Goal: Contribute content

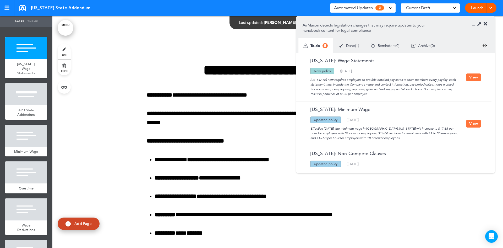
drag, startPoint x: 420, startPoint y: 179, endPoint x: 419, endPoint y: 218, distance: 39.1
click at [419, 218] on div at bounding box center [277, 194] width 451 height 356
drag, startPoint x: 104, startPoint y: 115, endPoint x: 104, endPoint y: 119, distance: 4.0
click at [104, 116] on div at bounding box center [277, 194] width 451 height 356
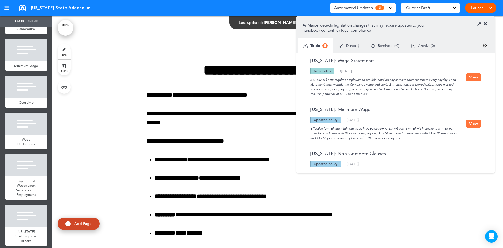
scroll to position [112, 0]
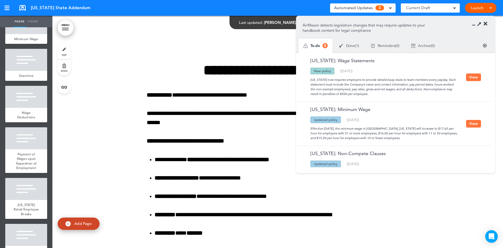
click at [486, 25] on icon at bounding box center [486, 23] width 4 height 5
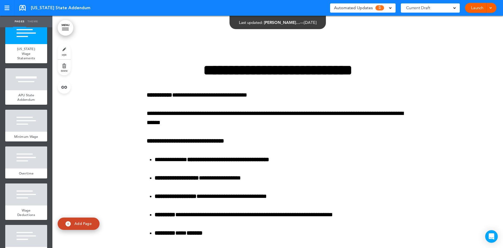
scroll to position [9, 0]
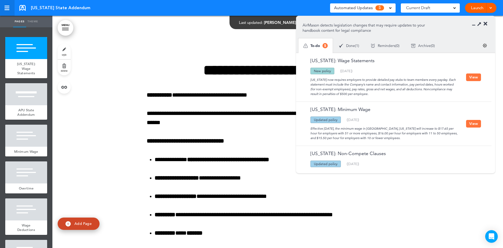
click at [9, 8] on link at bounding box center [7, 8] width 14 height 16
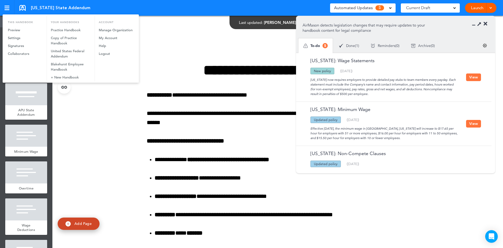
click at [79, 109] on div at bounding box center [251, 124] width 503 height 248
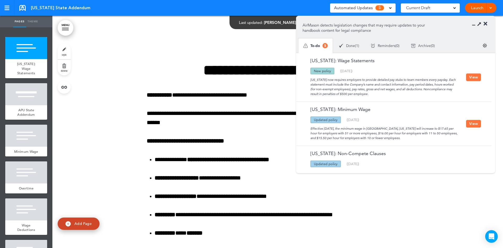
click at [485, 24] on icon at bounding box center [486, 23] width 4 height 5
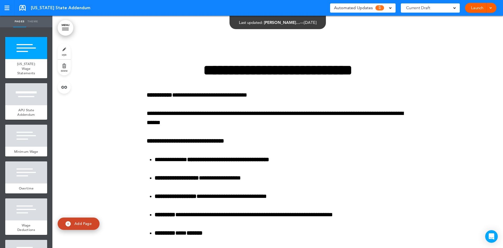
click at [393, 8] on div "Automated Updates 5" at bounding box center [363, 7] width 66 height 9
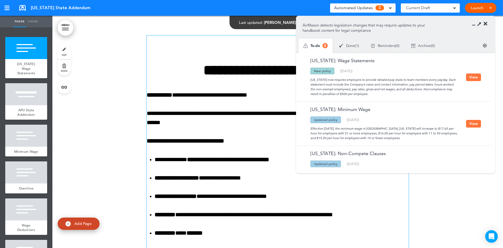
click at [199, 50] on div "MENU Cancel Reorder ? Move or rearrange pages easily by selecting whole section…" at bounding box center [277, 132] width 451 height 232
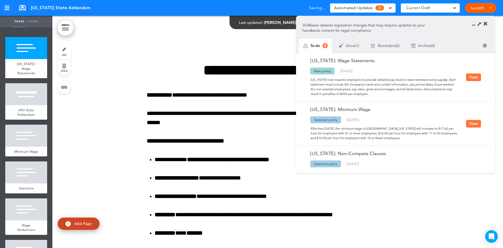
click at [6, 7] on div at bounding box center [6, 8] width 5 height 4
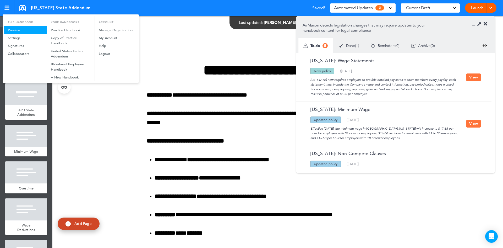
click at [17, 28] on link "Preview" at bounding box center [25, 30] width 43 height 8
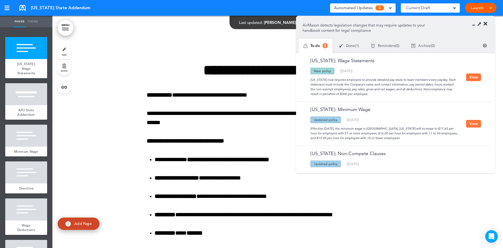
click at [442, 228] on div at bounding box center [277, 194] width 451 height 356
drag, startPoint x: 490, startPoint y: 96, endPoint x: 490, endPoint y: 73, distance: 22.6
click at [490, 73] on div "Maryland: Wage Statements Updated policy New policy Deleted policy ( 06/14/2025…" at bounding box center [394, 77] width 196 height 49
click at [476, 23] on div at bounding box center [482, 23] width 12 height 5
click at [476, 24] on icon at bounding box center [476, 23] width 0 height 5
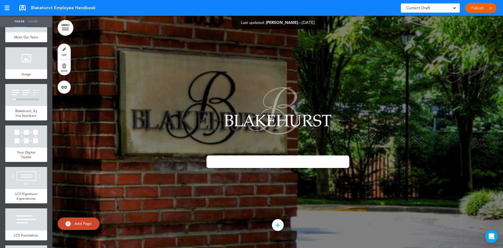
scroll to position [499, 0]
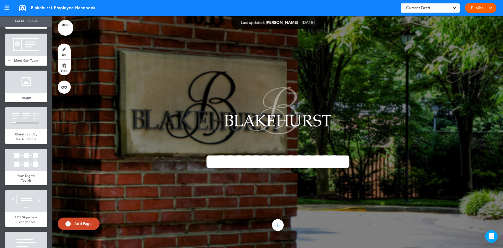
click at [34, 60] on div "Meet Our Team" at bounding box center [26, 61] width 42 height 10
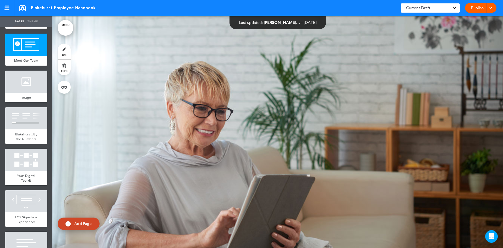
scroll to position [5870, 0]
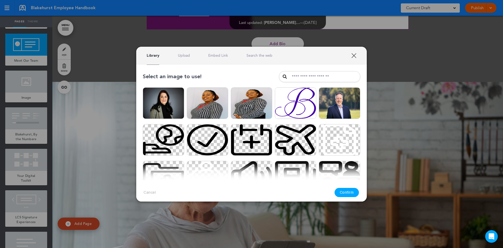
click at [189, 55] on link "Upload" at bounding box center [184, 55] width 12 height 5
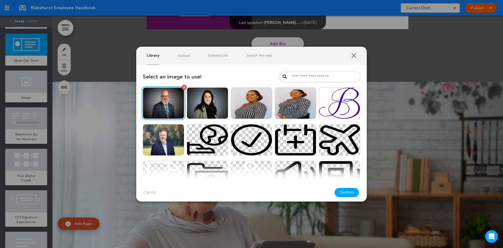
click at [172, 103] on img at bounding box center [163, 102] width 41 height 31
click at [345, 189] on button "Confirm" at bounding box center [347, 192] width 25 height 9
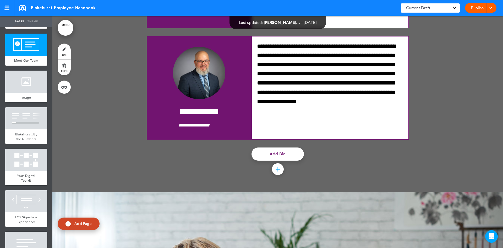
scroll to position [5767, 0]
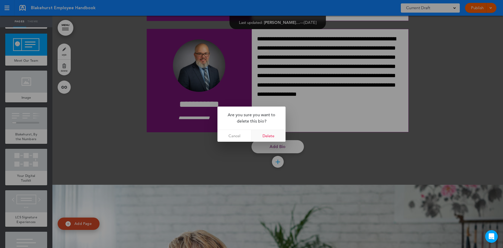
click at [265, 137] on link "Delete" at bounding box center [269, 136] width 34 height 12
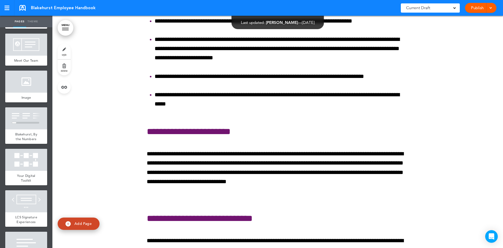
scroll to position [26332, 0]
